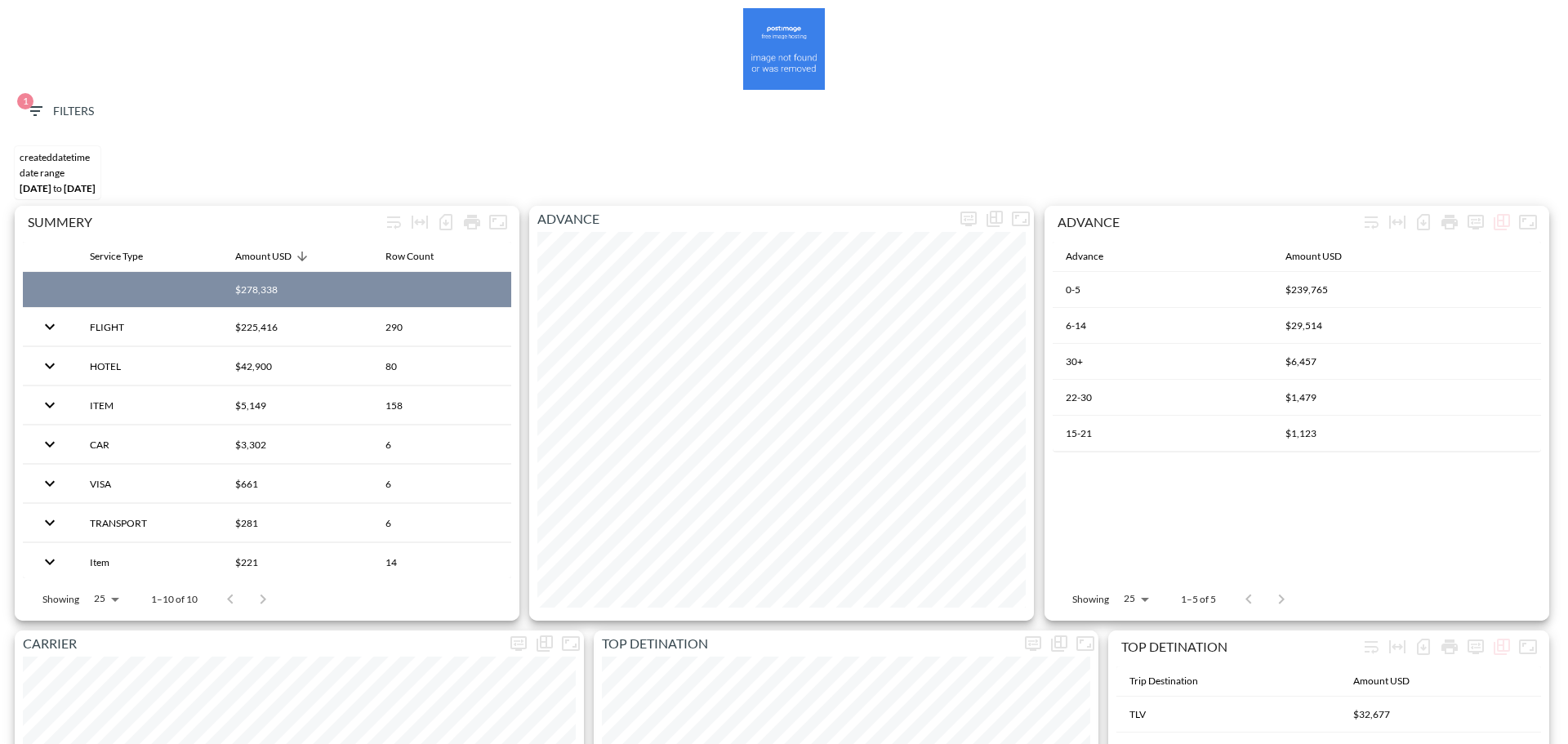
click at [39, 107] on icon "button" at bounding box center [35, 110] width 14 height 10
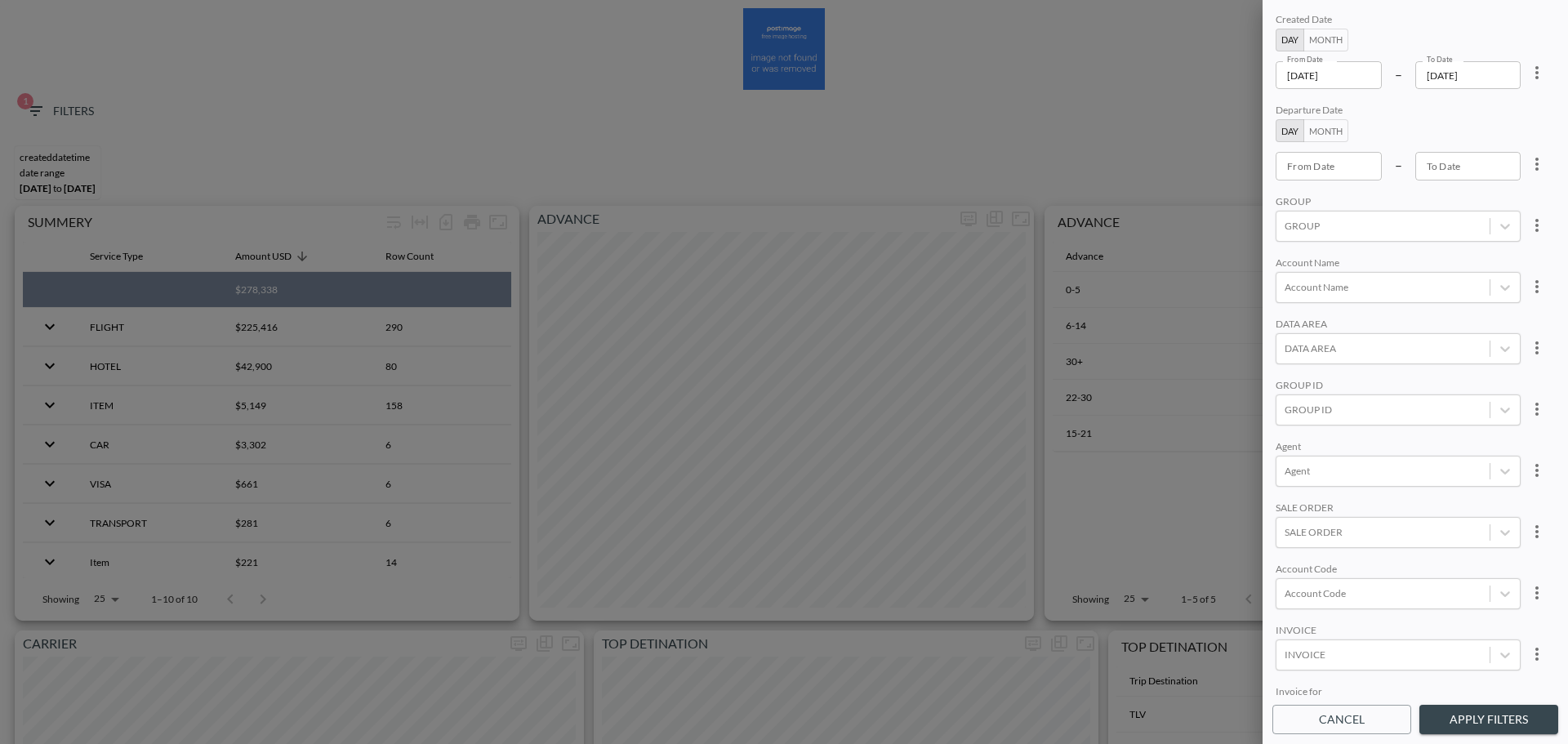
click at [1362, 79] on input "[DATE]" at bounding box center [1328, 74] width 106 height 28
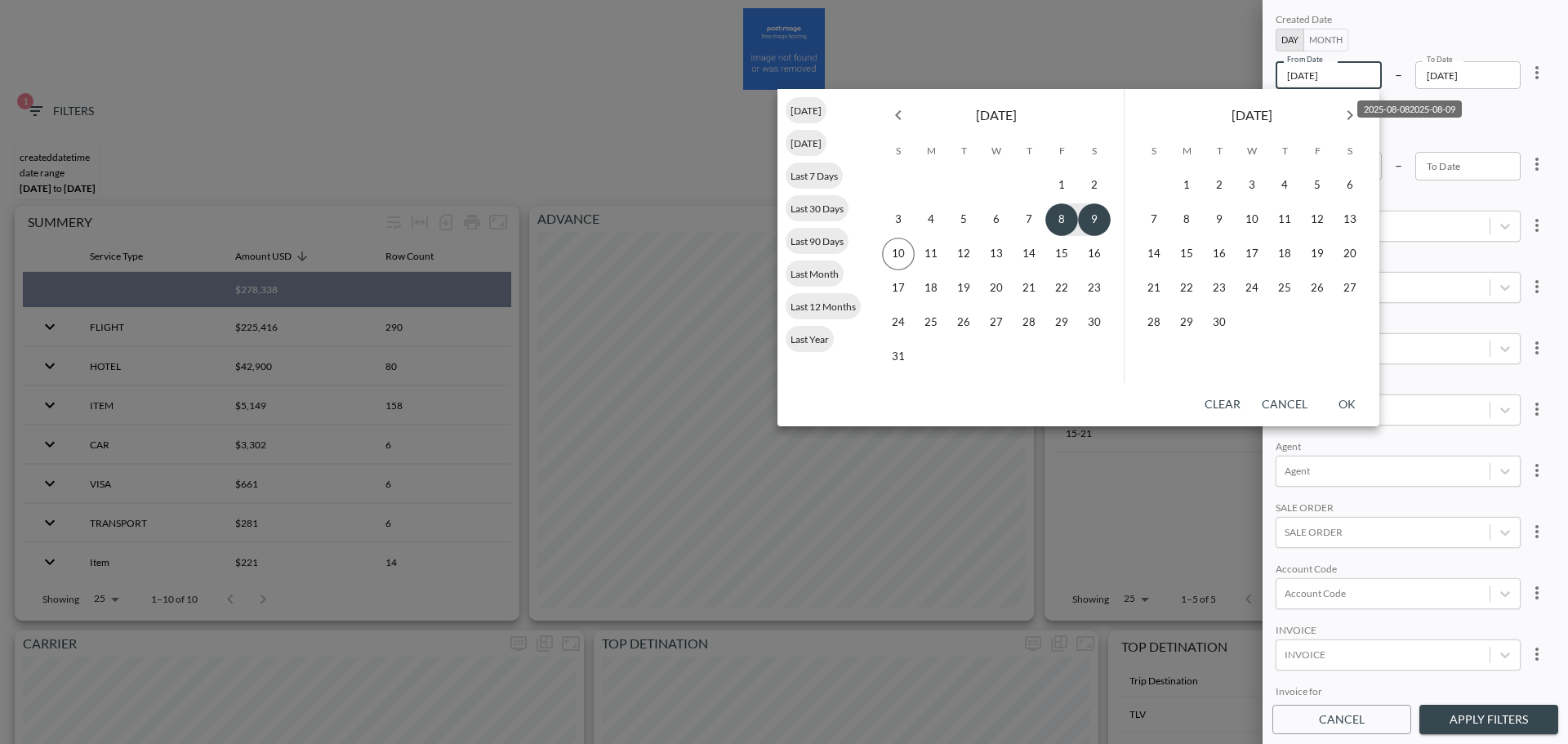
click at [902, 106] on icon "Previous month" at bounding box center [898, 115] width 20 height 20
click at [1534, 63] on icon "more" at bounding box center [1537, 73] width 20 height 20
click at [1521, 108] on li "Clear" at bounding box center [1476, 109] width 147 height 30
click at [1439, 137] on div "Departure Date Day Month From Date From Date – To Date To Date" at bounding box center [1397, 142] width 245 height 76
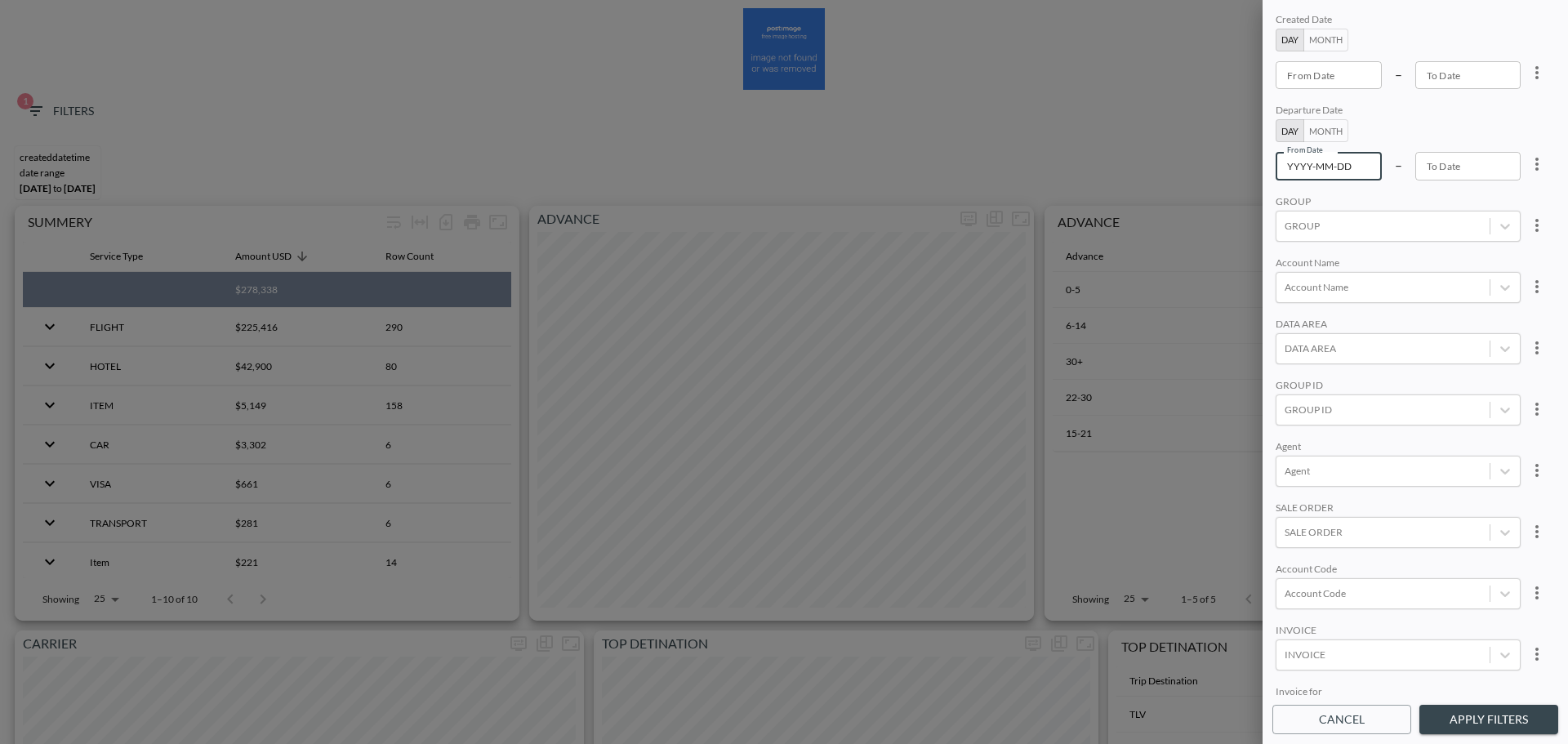
type input "YYYY-MM-DD"
click at [1371, 156] on input "YYYY-MM-DD" at bounding box center [1328, 165] width 106 height 28
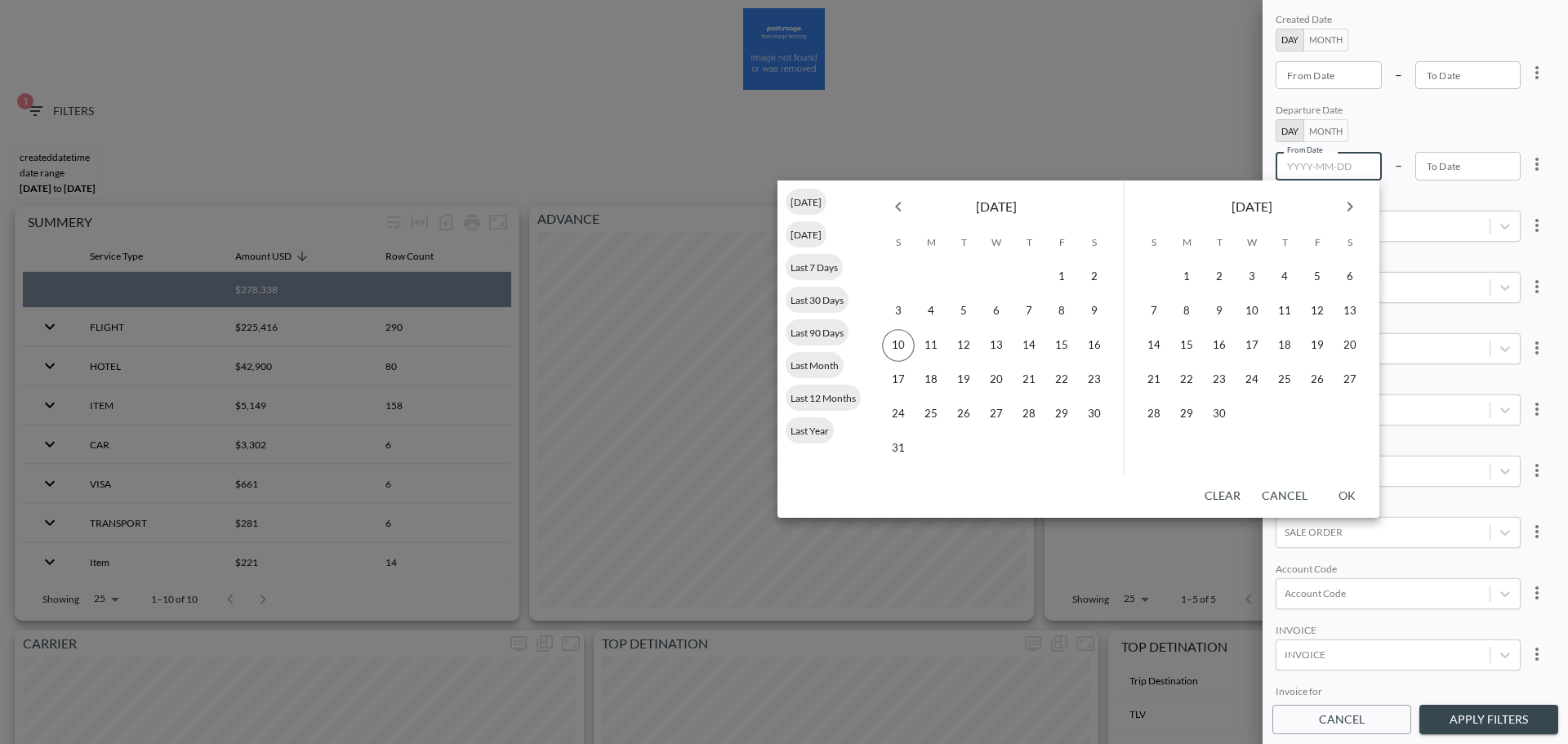
click at [904, 206] on icon "Previous month" at bounding box center [898, 206] width 20 height 20
click at [965, 278] on button "1" at bounding box center [963, 276] width 32 height 32
type input "[DATE]"
click at [1031, 419] on button "31" at bounding box center [1029, 414] width 32 height 32
type input "[DATE]"
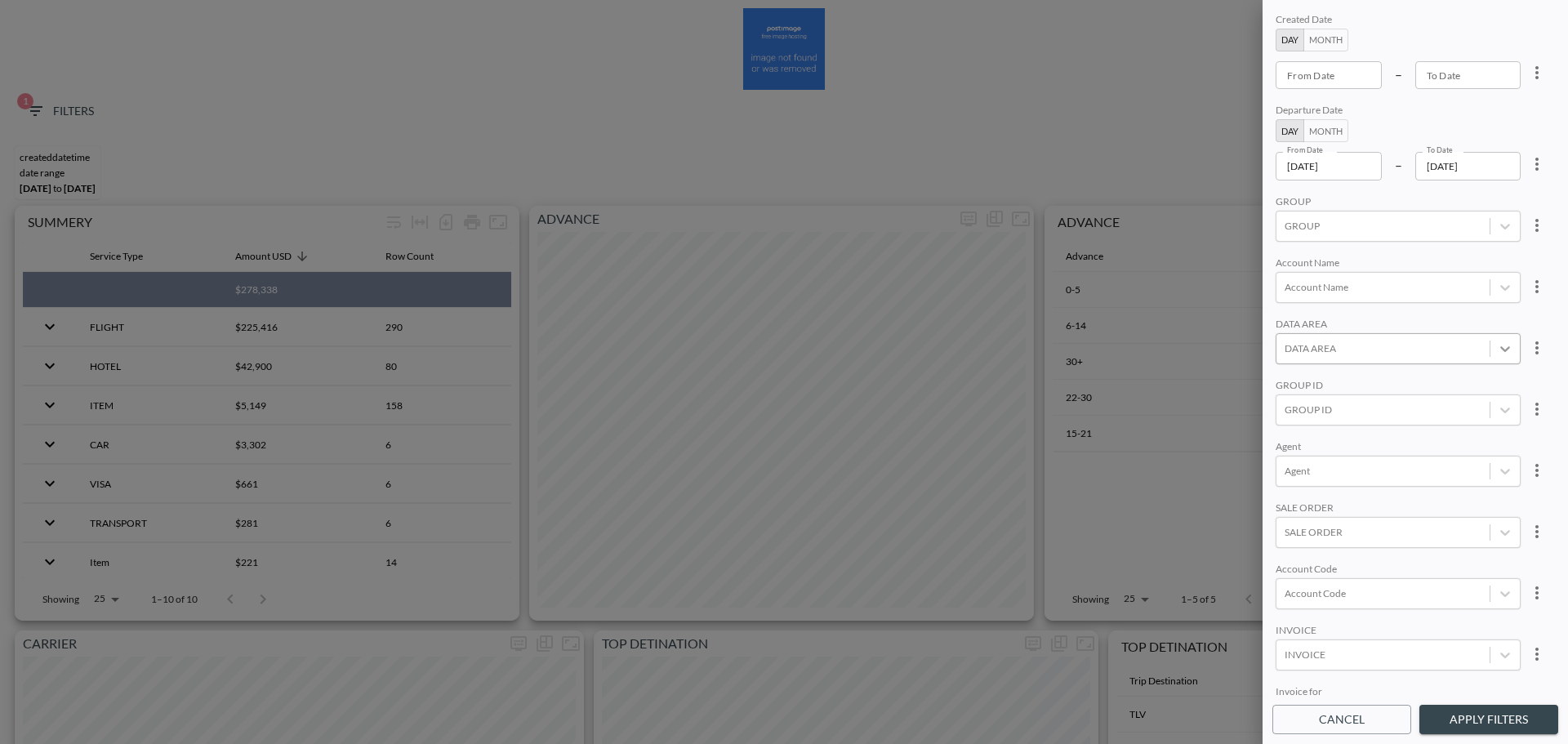
scroll to position [82, 0]
click at [1353, 317] on div "GROUP ID" at bounding box center [1382, 328] width 213 height 22
click at [1289, 159] on input "POINT" at bounding box center [1288, 163] width 34 height 34
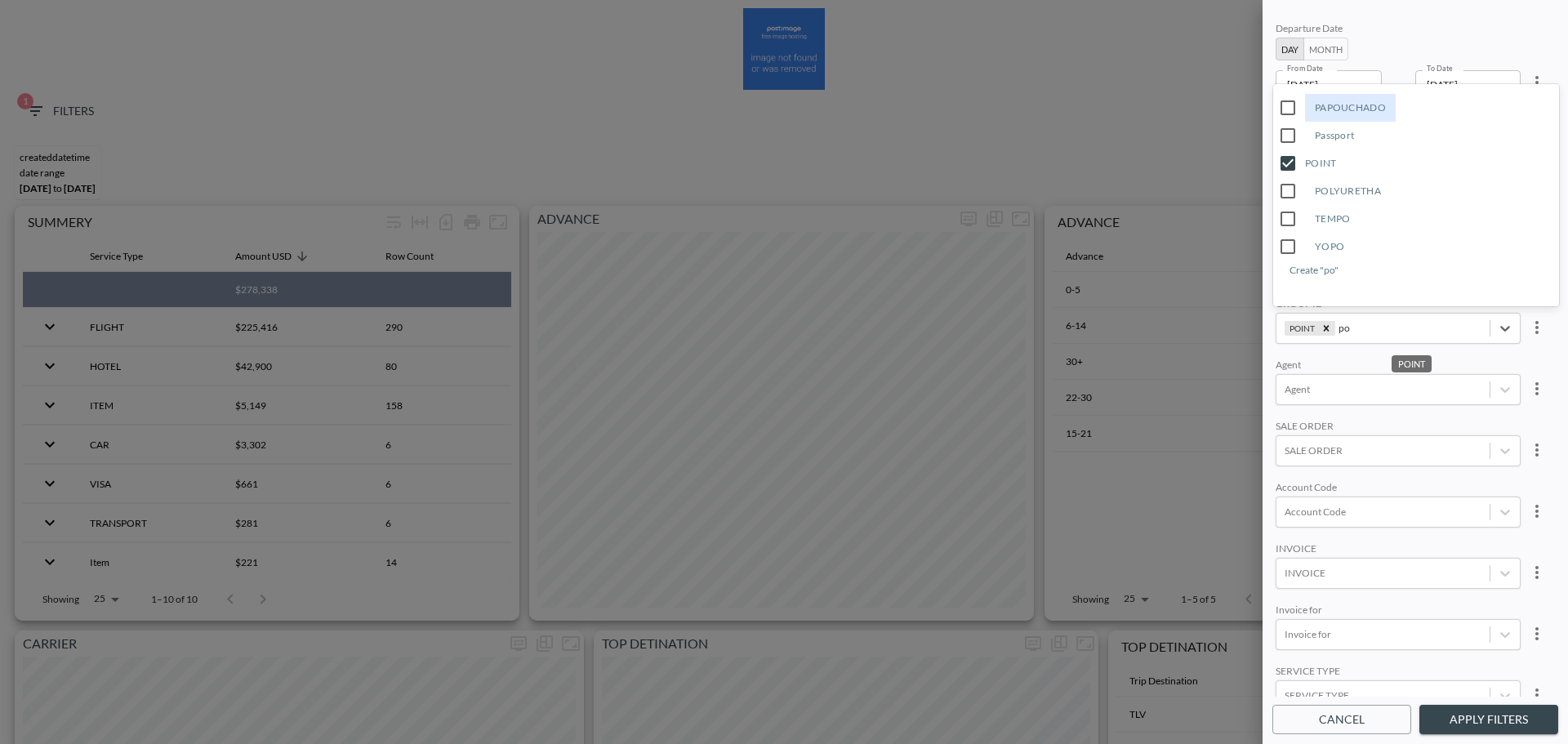
type input "po"
click at [1397, 353] on body "BI.P.EYE, Interactive Analytics Dashboards 1 Filters CREATEDDATETIME DATE RANGE…" at bounding box center [784, 372] width 1568 height 744
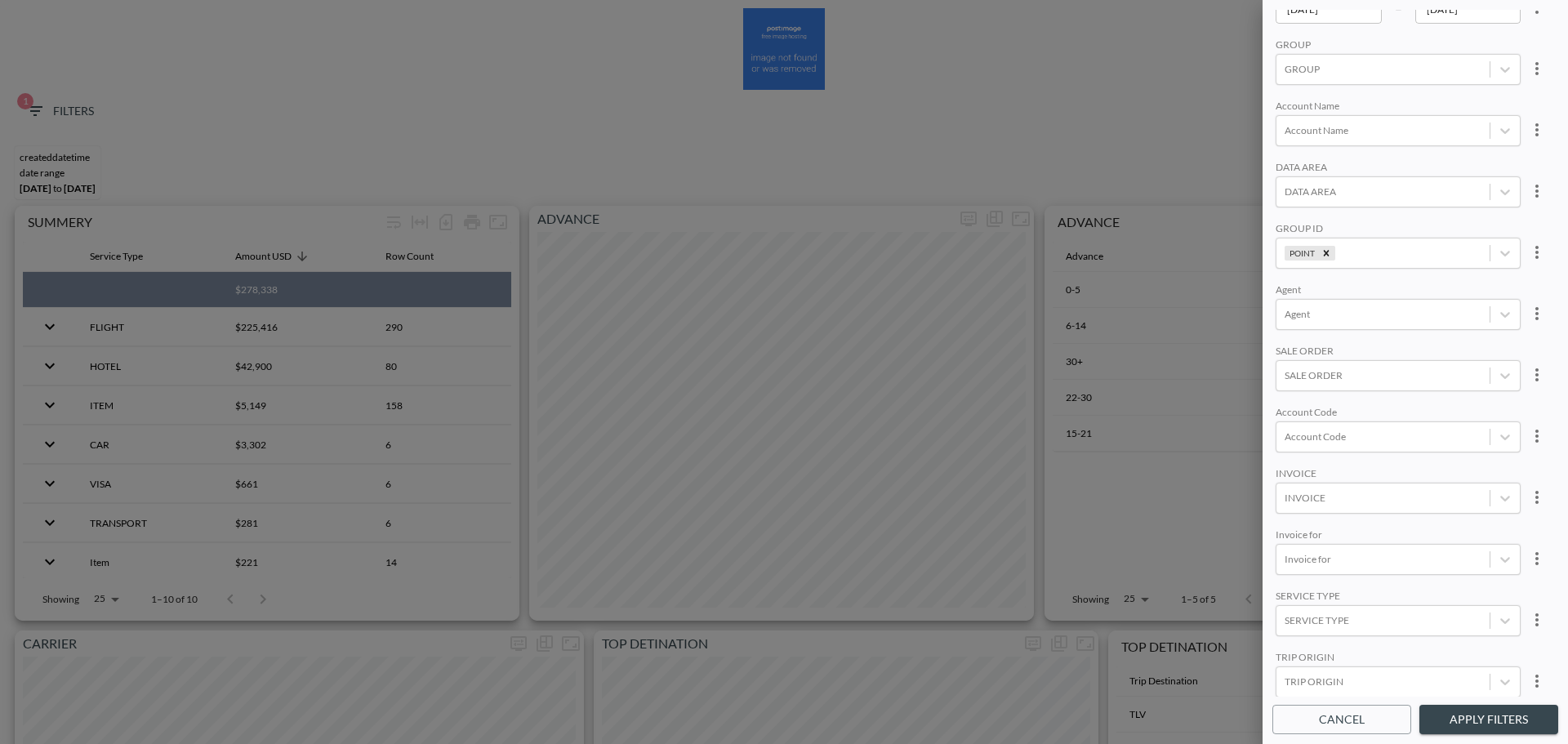
scroll to position [231, 0]
click at [1357, 550] on div at bounding box center [1382, 555] width 197 height 15
click at [1340, 385] on div "FLIGHT" at bounding box center [1416, 376] width 285 height 25
click at [1495, 730] on button "Apply Filters" at bounding box center [1488, 720] width 139 height 31
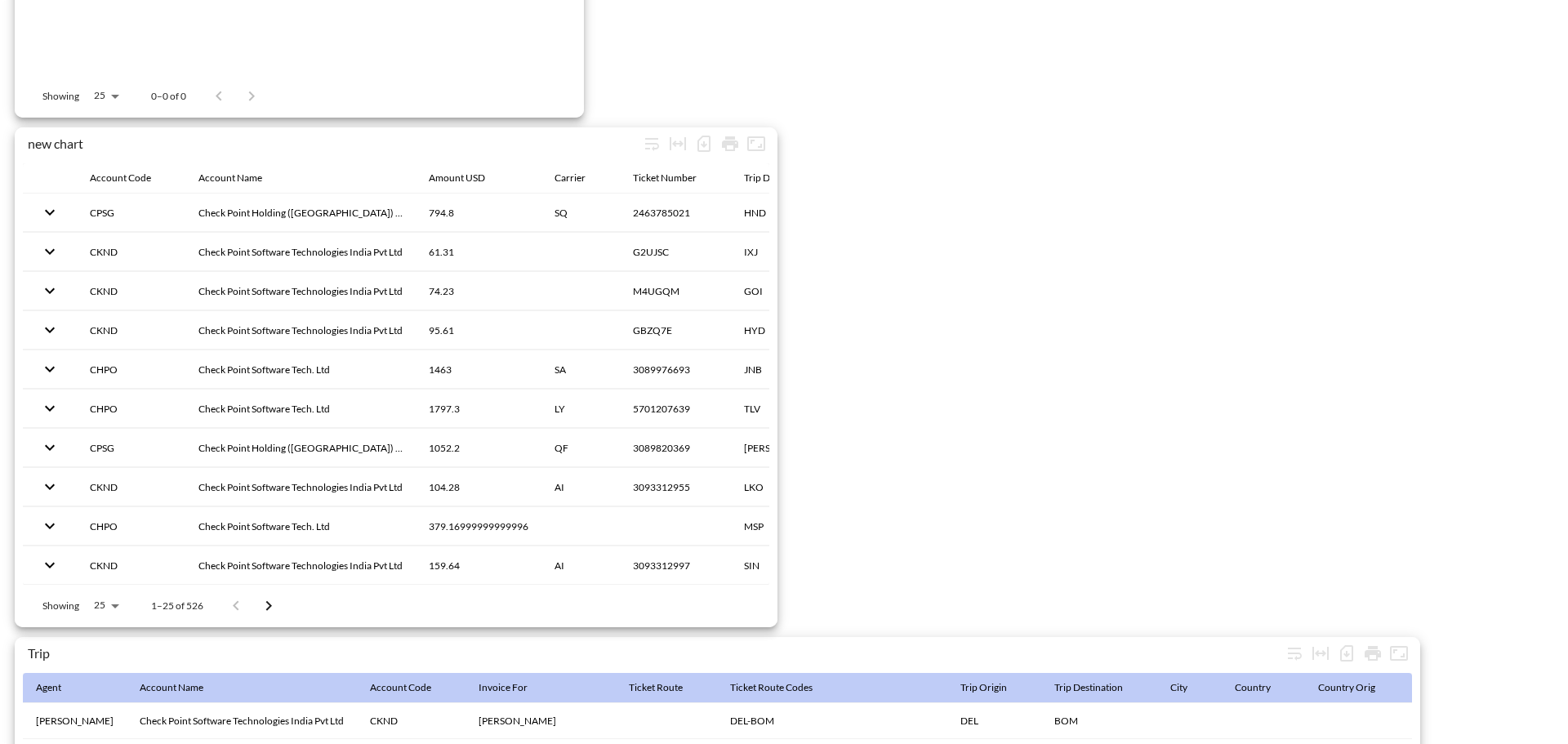
scroll to position [2569, 0]
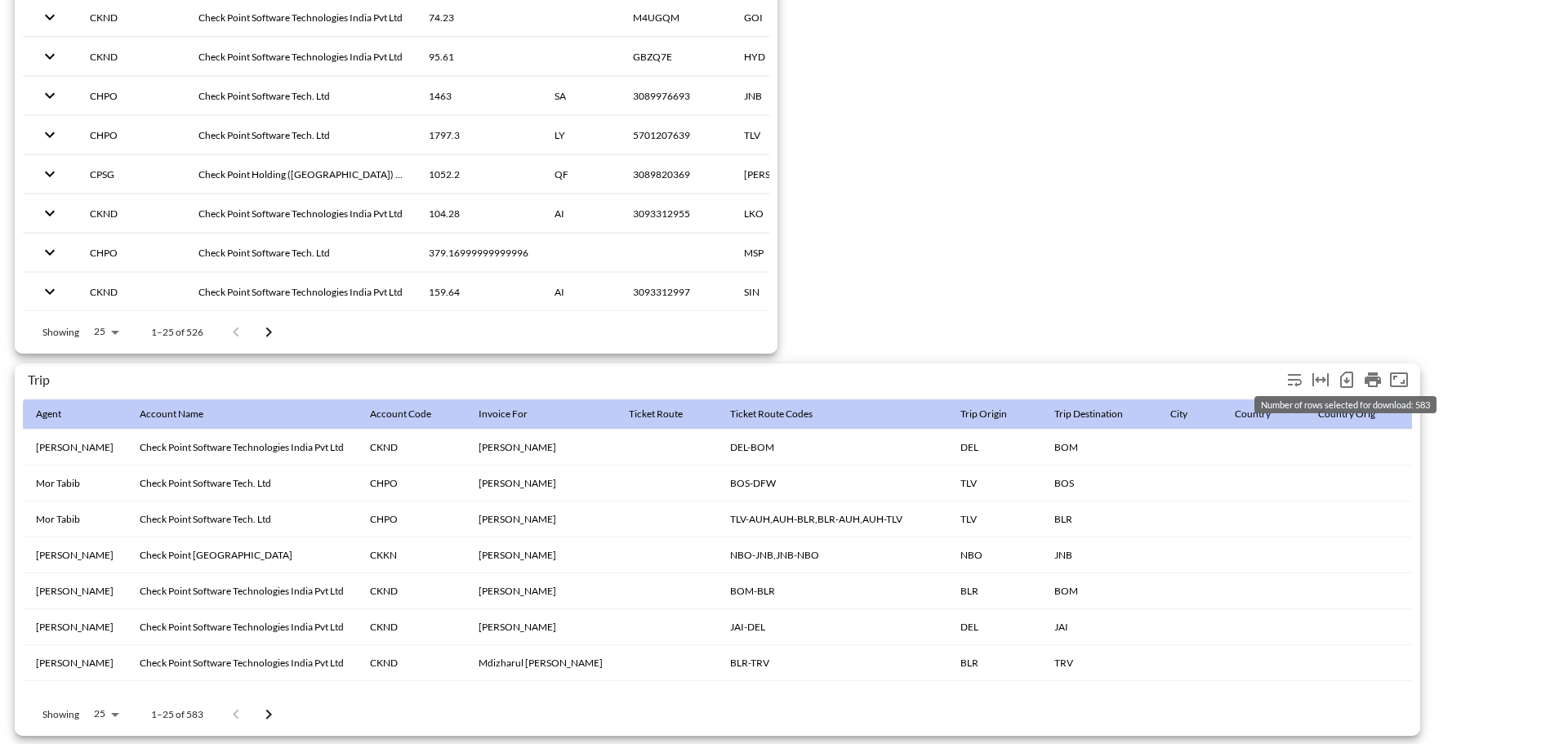
click at [1347, 377] on icon "Number of rows selected for download: 583" at bounding box center [1346, 380] width 6 height 6
